Goal: Navigation & Orientation: Find specific page/section

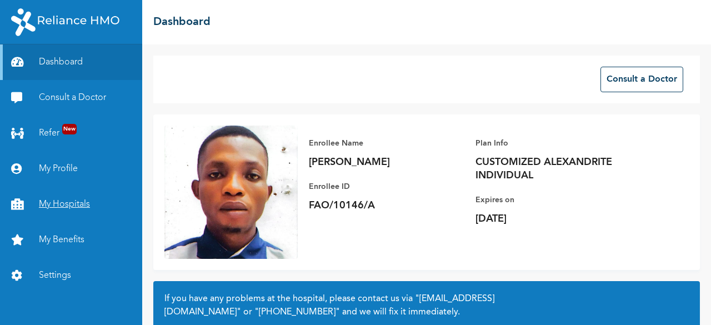
click at [54, 207] on link "My Hospitals" at bounding box center [71, 205] width 142 height 36
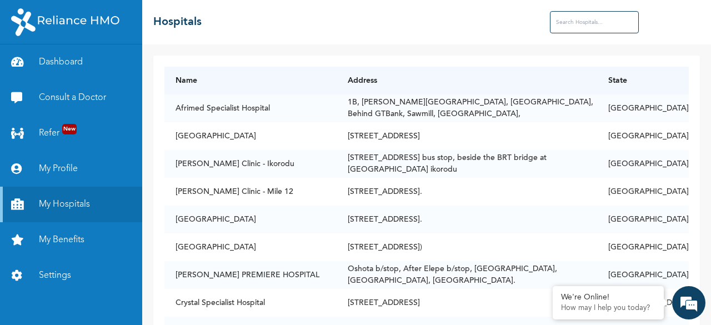
click at [569, 28] on input "text" at bounding box center [594, 22] width 89 height 22
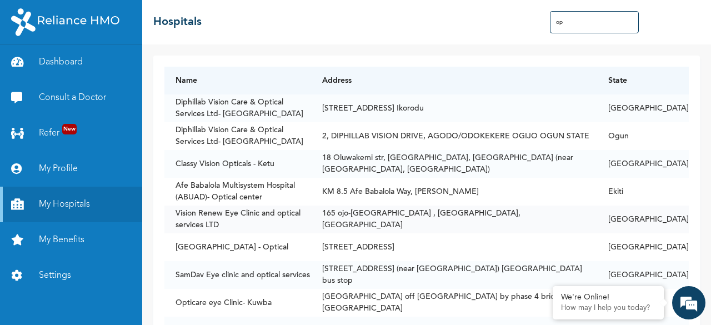
type input "o"
